Goal: Task Accomplishment & Management: Use online tool/utility

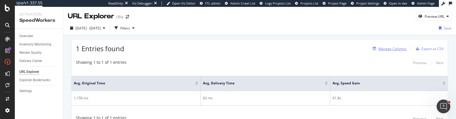
click at [391, 50] on div "Manage Columns" at bounding box center [392, 48] width 28 height 5
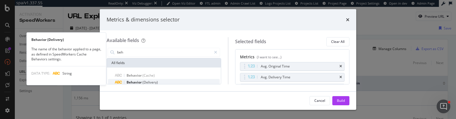
type input "beh"
click at [157, 81] on div "Behavior (Delivery)" at bounding box center [167, 82] width 105 height 7
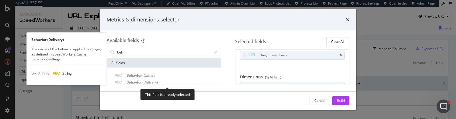
scroll to position [37, 0]
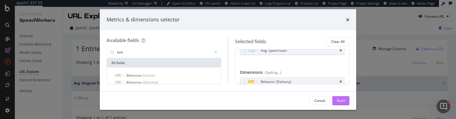
click at [340, 99] on div "Build" at bounding box center [341, 100] width 8 height 5
